Goal: Transaction & Acquisition: Purchase product/service

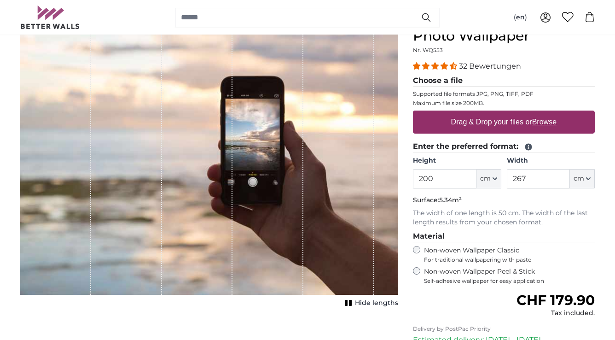
scroll to position [120, 0]
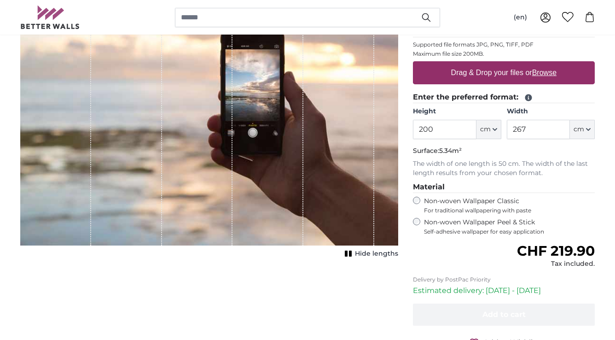
scroll to position [155, 0]
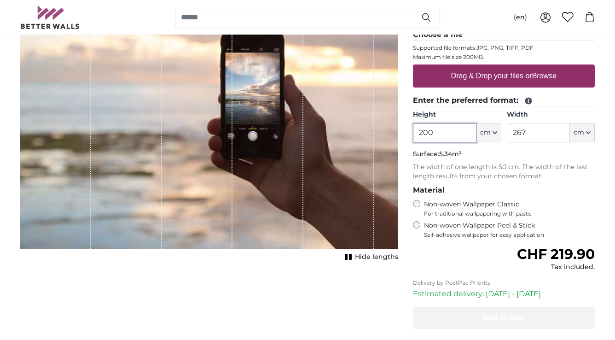
drag, startPoint x: 454, startPoint y: 130, endPoint x: 389, endPoint y: 129, distance: 65.8
click at [388, 129] on product-detail "Cancel Crop image Hide lengths Personalised Wall Mural Photo Wallpaper Nr. WQ55…" at bounding box center [307, 173] width 589 height 446
type input "240"
type input "293"
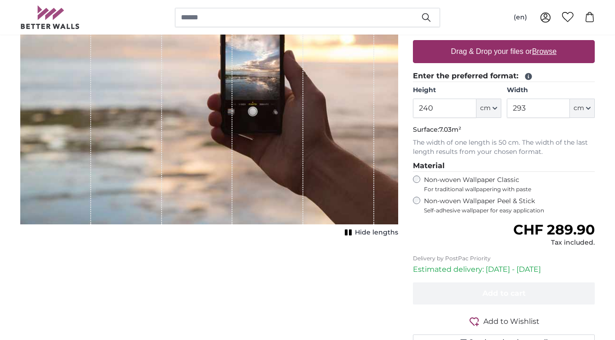
scroll to position [176, 0]
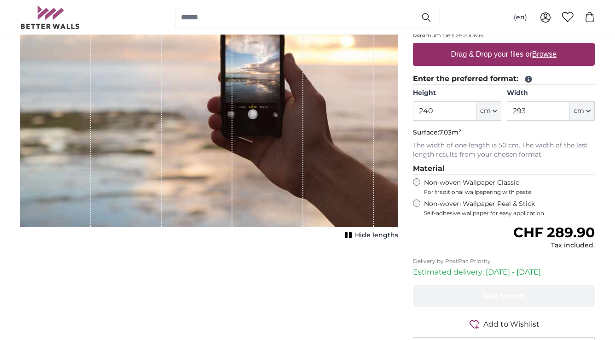
click at [485, 54] on label "Drag & Drop your files or Browse" at bounding box center [504, 54] width 113 height 18
click at [485, 46] on input "Drag & Drop your files or Browse" at bounding box center [504, 44] width 182 height 3
type input "**********"
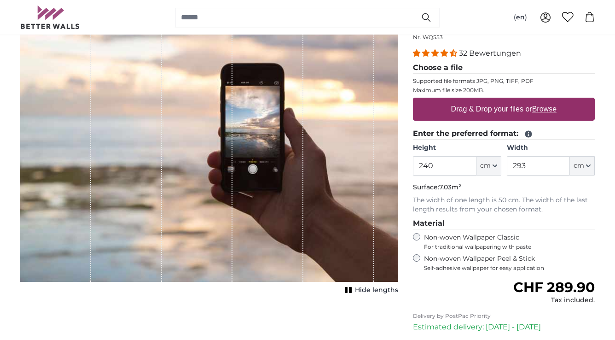
click at [532, 109] on label "Drag & Drop your files or Browse" at bounding box center [504, 109] width 113 height 18
click at [532, 100] on input "Drag & Drop your files or Browse" at bounding box center [504, 99] width 182 height 3
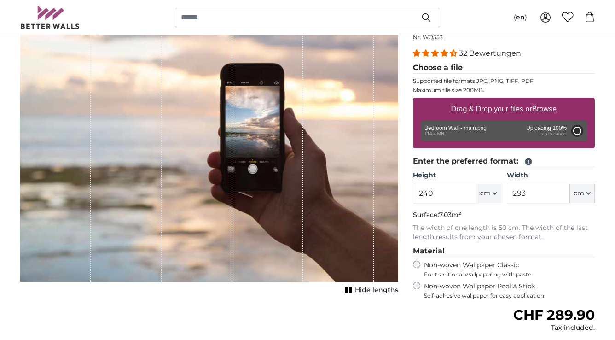
type input "200"
type input "246"
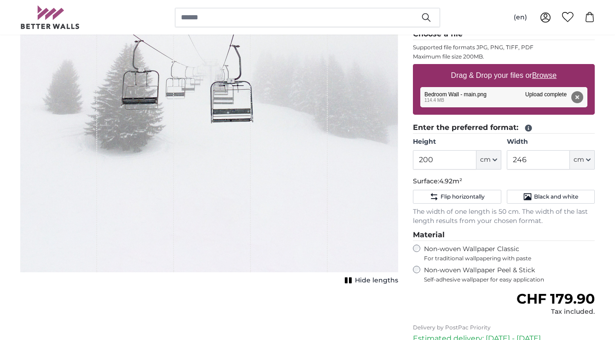
scroll to position [156, 0]
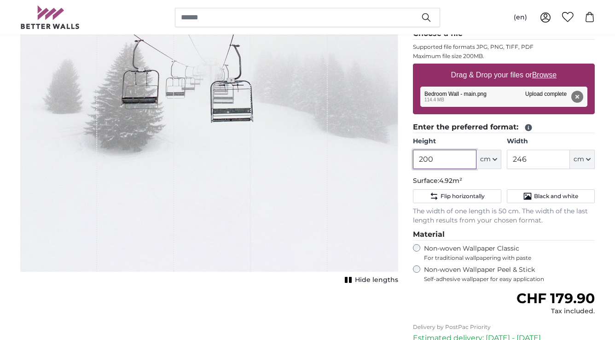
drag, startPoint x: 459, startPoint y: 155, endPoint x: 390, endPoint y: 154, distance: 69.5
click at [390, 154] on product-detail "Cancel Crop image Hide lengths Personalised Wall Mural Photo Wallpaper Nr. WQ55…" at bounding box center [307, 194] width 589 height 491
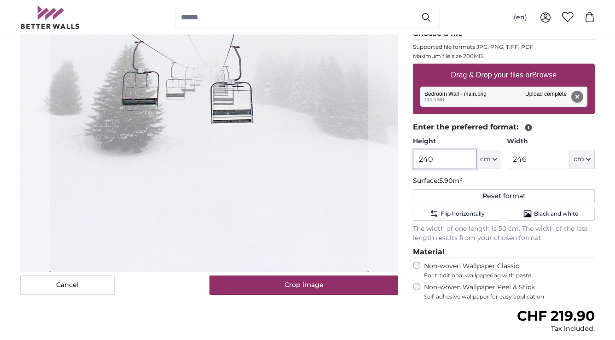
type input "240"
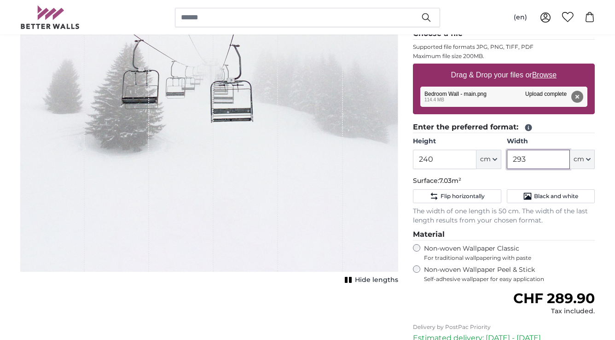
type input "293"
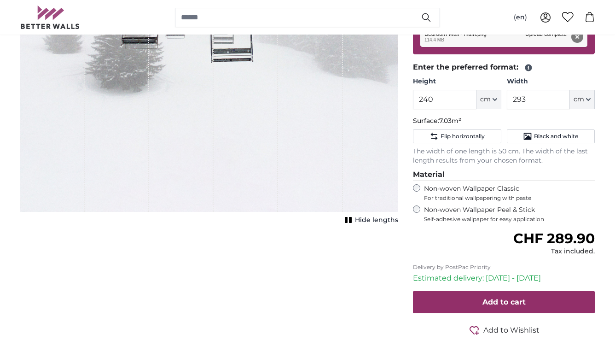
scroll to position [219, 0]
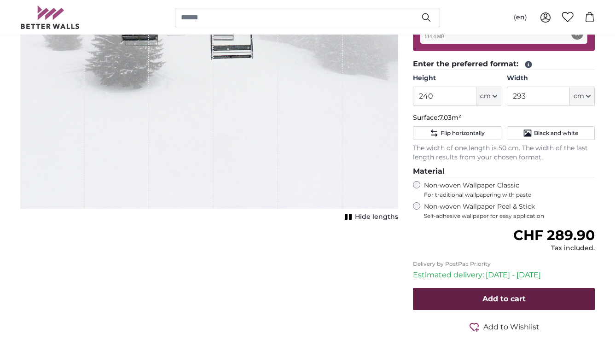
click at [524, 297] on span "Add to cart" at bounding box center [504, 298] width 43 height 9
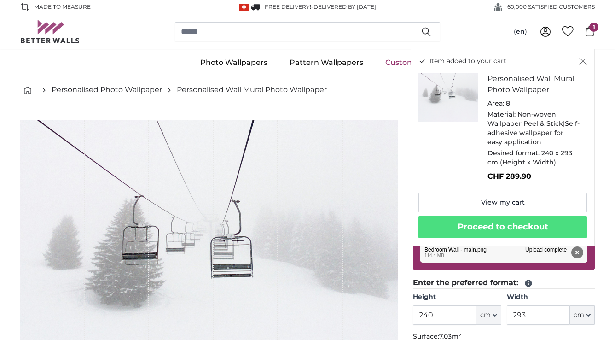
click at [583, 60] on icon "Close" at bounding box center [583, 61] width 8 height 7
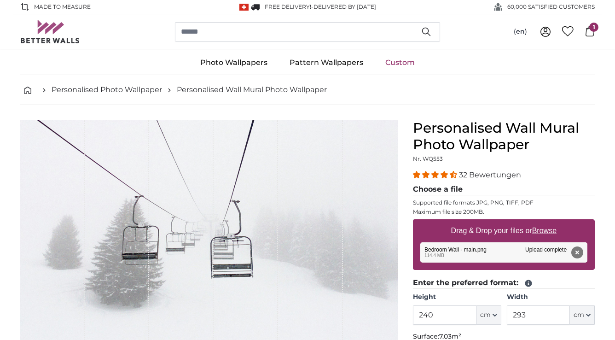
click at [545, 229] on u "Browse" at bounding box center [544, 231] width 24 height 8
click at [545, 222] on input "Drag & Drop your files or Browse" at bounding box center [504, 220] width 182 height 3
type input "**********"
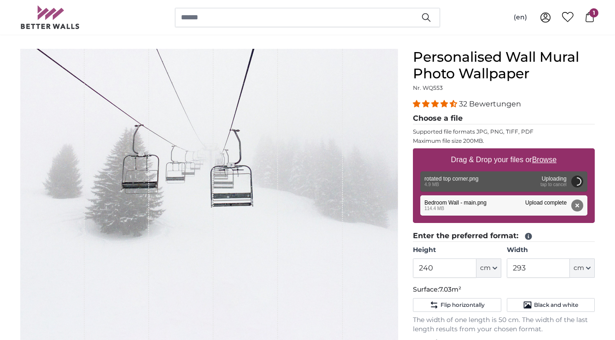
scroll to position [101, 0]
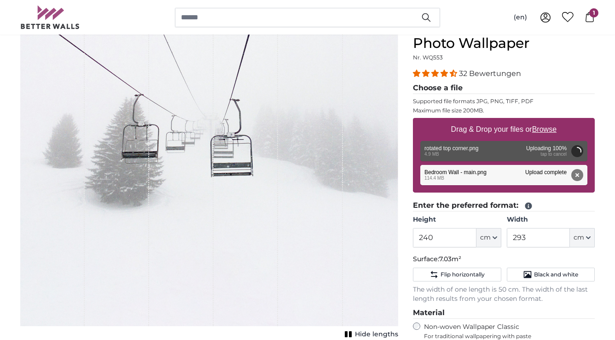
type input "246"
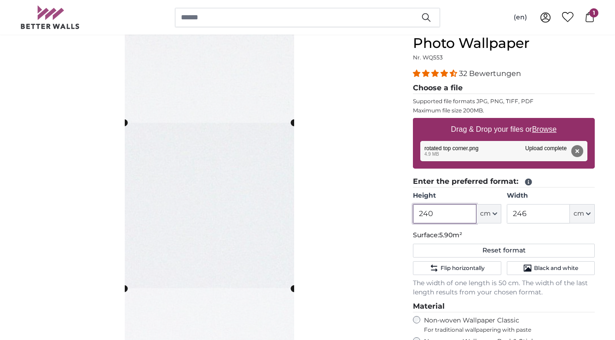
drag, startPoint x: 461, startPoint y: 216, endPoint x: 407, endPoint y: 209, distance: 54.3
click at [407, 209] on div "Personalised Wall Mural Photo Wallpaper Nr. WQ553 32 Bewertungen Choose a file …" at bounding box center [504, 265] width 197 height 494
type input "90"
type input "41"
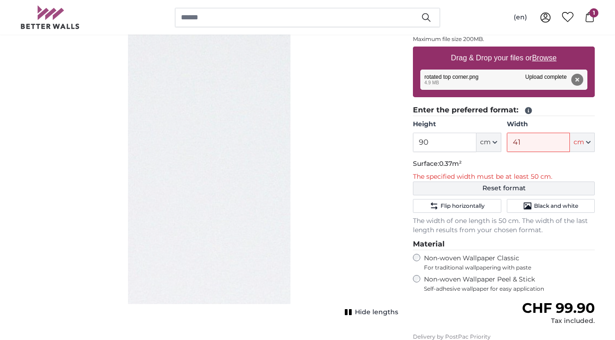
scroll to position [174, 0]
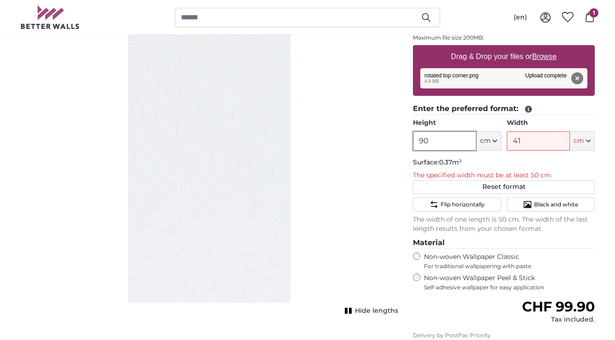
drag, startPoint x: 467, startPoint y: 139, endPoint x: 385, endPoint y: 136, distance: 82.0
click at [385, 136] on product-detail "Cancel Crop image Hide lengths Personalised Wall Mural Photo Wallpaper Nr. WQ55…" at bounding box center [307, 190] width 589 height 518
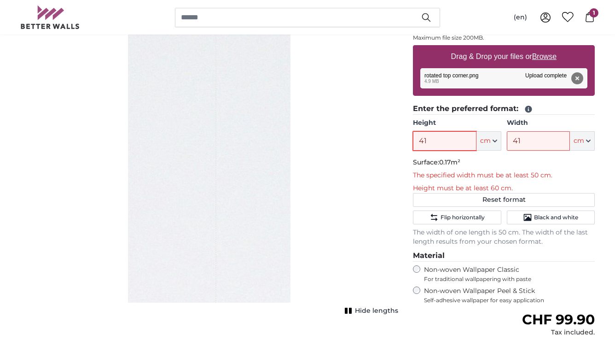
type input "41"
type input "90"
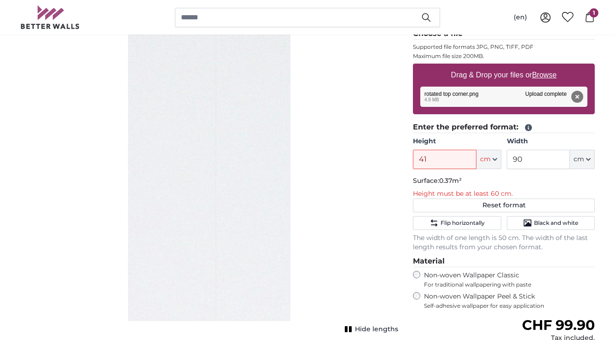
scroll to position [156, 0]
click at [451, 222] on span "Flip horizontally" at bounding box center [463, 222] width 44 height 7
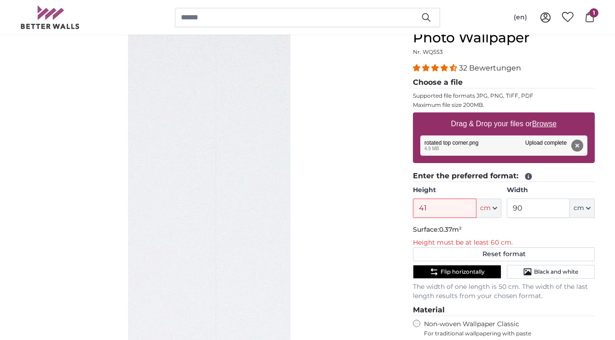
scroll to position [105, 0]
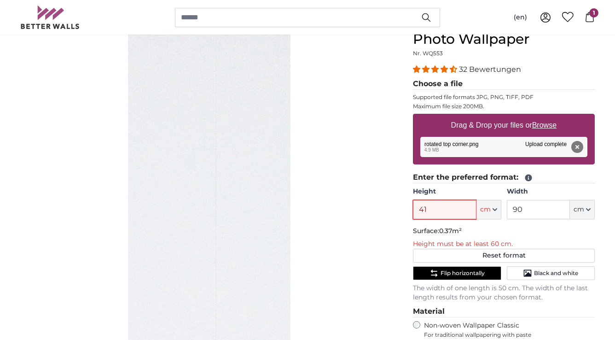
drag, startPoint x: 462, startPoint y: 208, endPoint x: 375, endPoint y: 208, distance: 87.0
click at [375, 208] on product-detail "Cancel Crop image Hide lengths Personalised Wall Mural Photo Wallpaper Nr. WQ55…" at bounding box center [307, 259] width 589 height 518
type input "90"
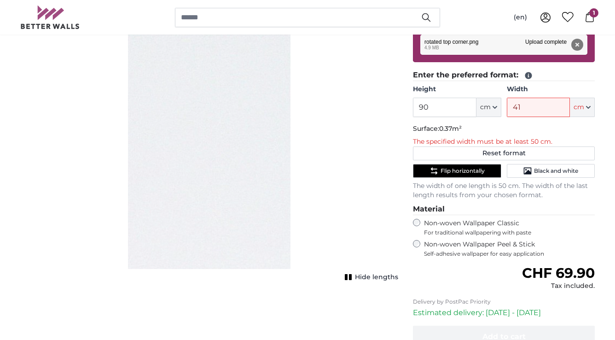
scroll to position [206, 0]
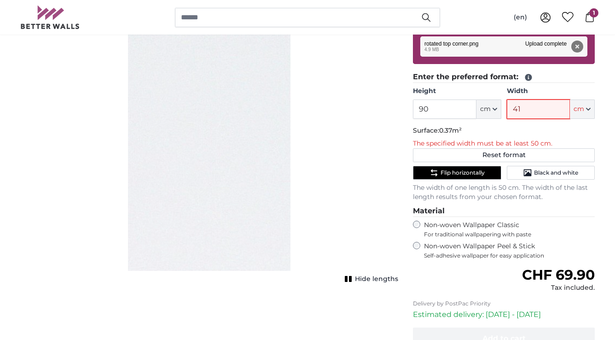
drag, startPoint x: 523, startPoint y: 110, endPoint x: 500, endPoint y: 106, distance: 22.9
click at [500, 106] on div "Height 90 ft cm Centimeter (cm) Inches (inch) Feet (ft. in.) Width 41 ft cm Cen…" at bounding box center [504, 103] width 182 height 32
type input "50"
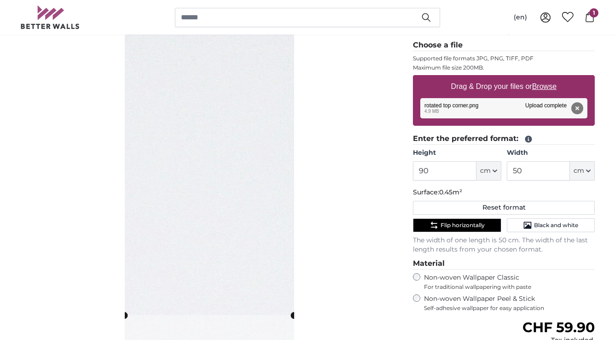
scroll to position [96, 0]
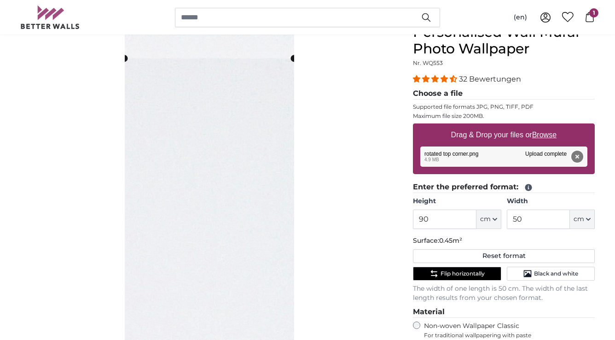
click at [578, 154] on button "Remove" at bounding box center [577, 157] width 12 height 12
type input "200"
type input "92"
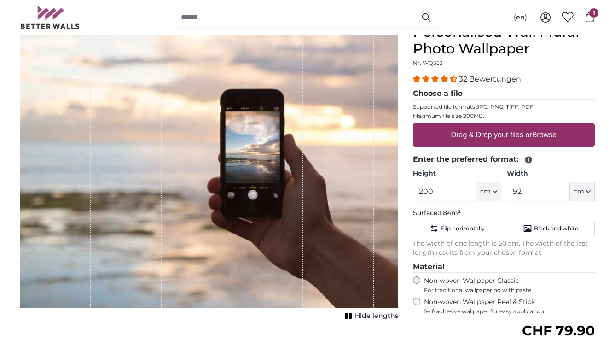
click at [543, 132] on u "Browse" at bounding box center [544, 135] width 24 height 8
click at [543, 126] on input "Drag & Drop your files or Browse" at bounding box center [504, 124] width 182 height 3
type input "**********"
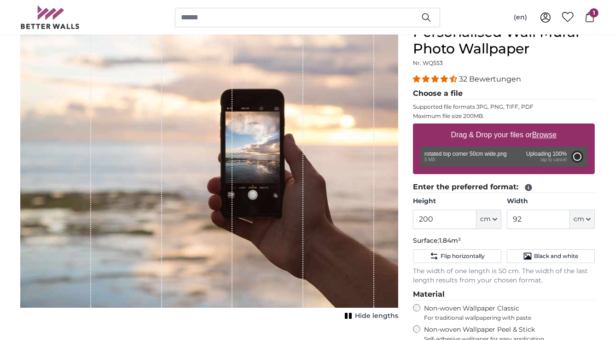
type input "112"
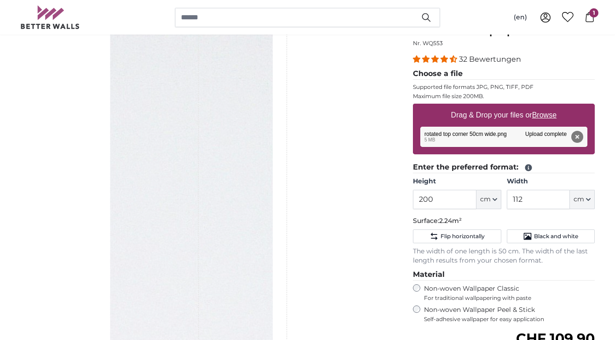
scroll to position [88, 0]
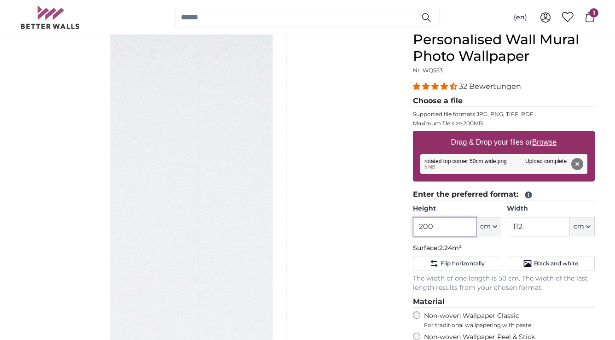
drag, startPoint x: 458, startPoint y: 227, endPoint x: 401, endPoint y: 215, distance: 58.3
click at [401, 218] on product-detail "Cancel Crop image Hide lengths Personalised Wall Mural Photo Wallpaper Nr. WQ55…" at bounding box center [307, 262] width 589 height 491
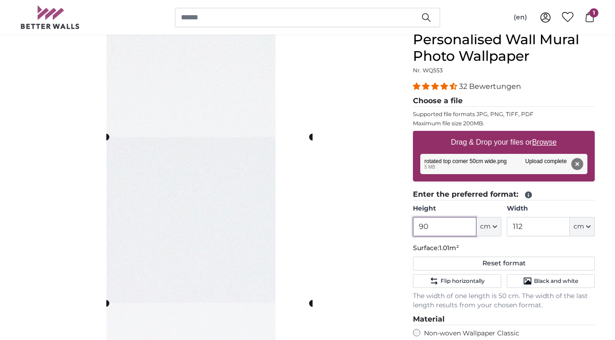
type input "90"
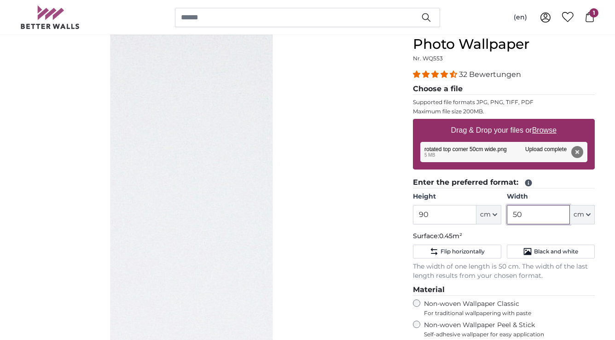
scroll to position [206, 0]
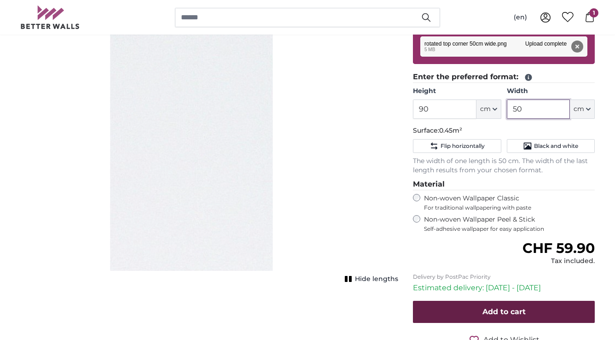
type input "50"
click at [457, 307] on button "Add to cart" at bounding box center [504, 312] width 182 height 22
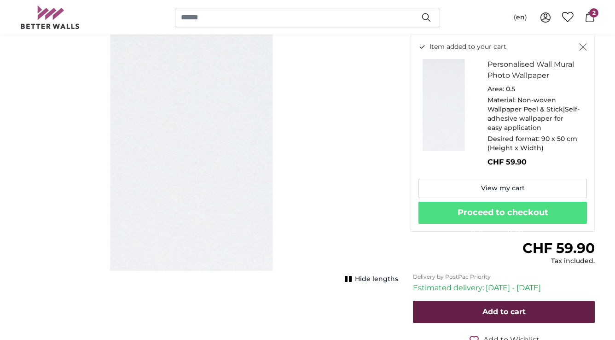
scroll to position [0, 0]
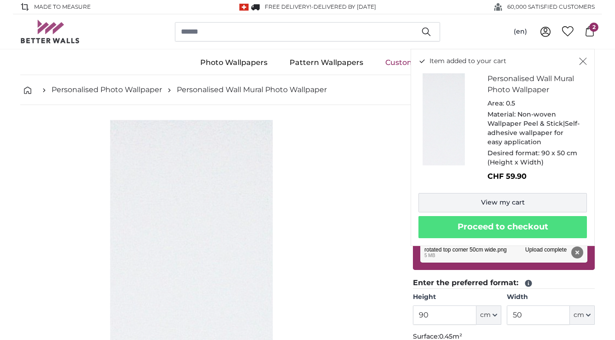
click at [513, 204] on link "View my cart" at bounding box center [503, 202] width 169 height 19
